Goal: Check status: Check status

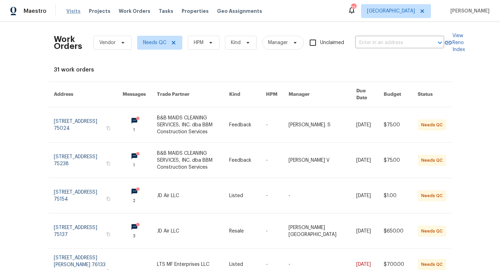
click at [70, 13] on span "Visits" at bounding box center [73, 11] width 14 height 7
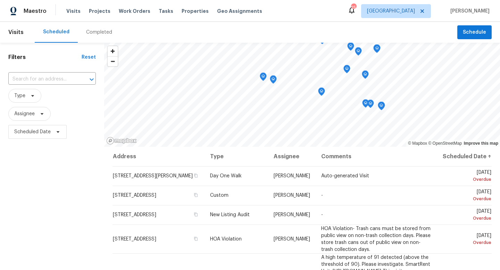
click at [98, 31] on div "Completed" at bounding box center [99, 32] width 26 height 7
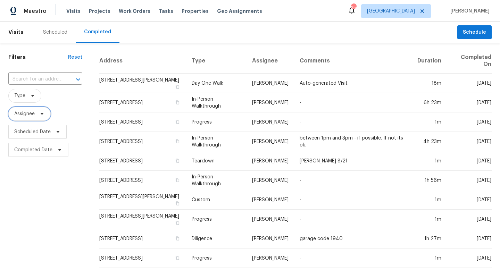
click at [42, 118] on span "Assignee" at bounding box center [29, 114] width 42 height 14
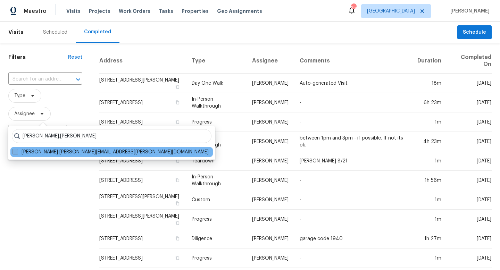
type input "[PERSON_NAME].[PERSON_NAME]"
click at [16, 152] on span at bounding box center [16, 152] width 6 height 6
click at [16, 152] on input "[PERSON_NAME] [PERSON_NAME][EMAIL_ADDRESS][PERSON_NAME][DOMAIN_NAME]" at bounding box center [15, 151] width 5 height 5
checkbox input "true"
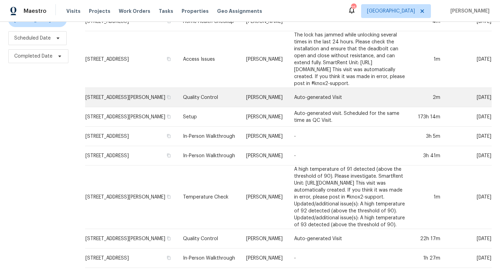
scroll to position [94, 0]
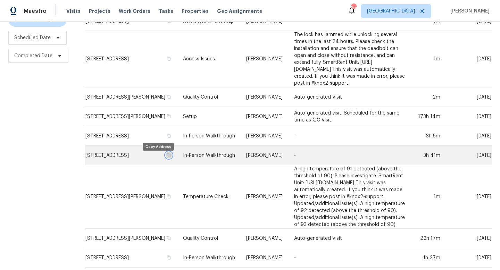
click at [167, 157] on icon "button" at bounding box center [169, 155] width 4 height 4
